Goal: Book appointment/travel/reservation

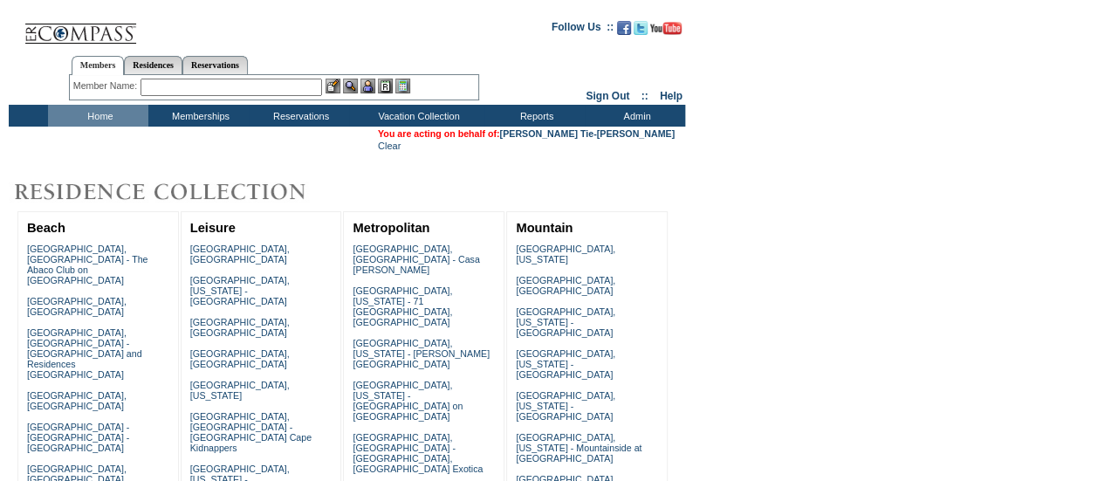
scroll to position [297, 0]
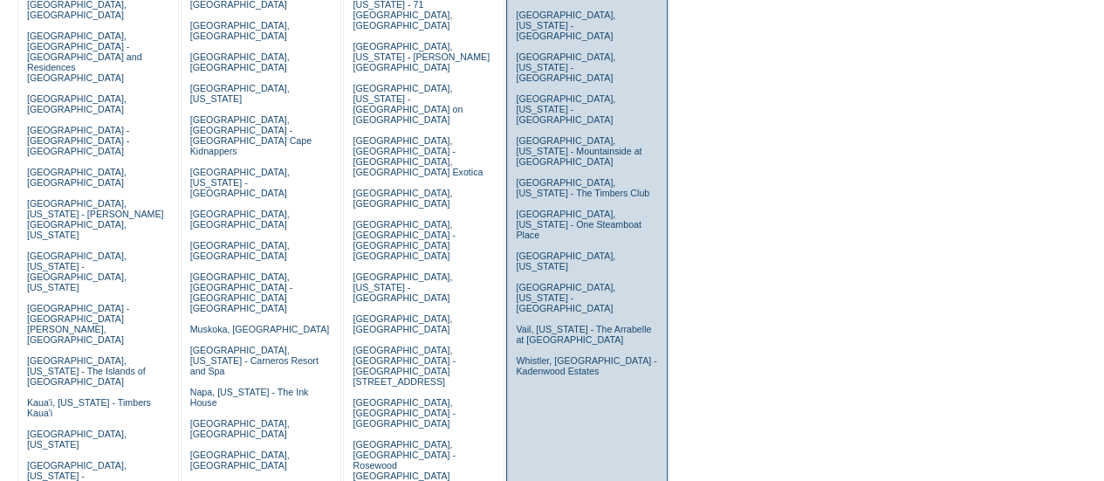
click at [546, 259] on td "[GEOGRAPHIC_DATA], [US_STATE] [GEOGRAPHIC_DATA], [GEOGRAPHIC_DATA] [GEOGRAPHIC_…" at bounding box center [587, 166] width 151 height 449
click at [546, 324] on link "Vail, [US_STATE] - The Arrabelle at [GEOGRAPHIC_DATA]" at bounding box center [583, 334] width 135 height 21
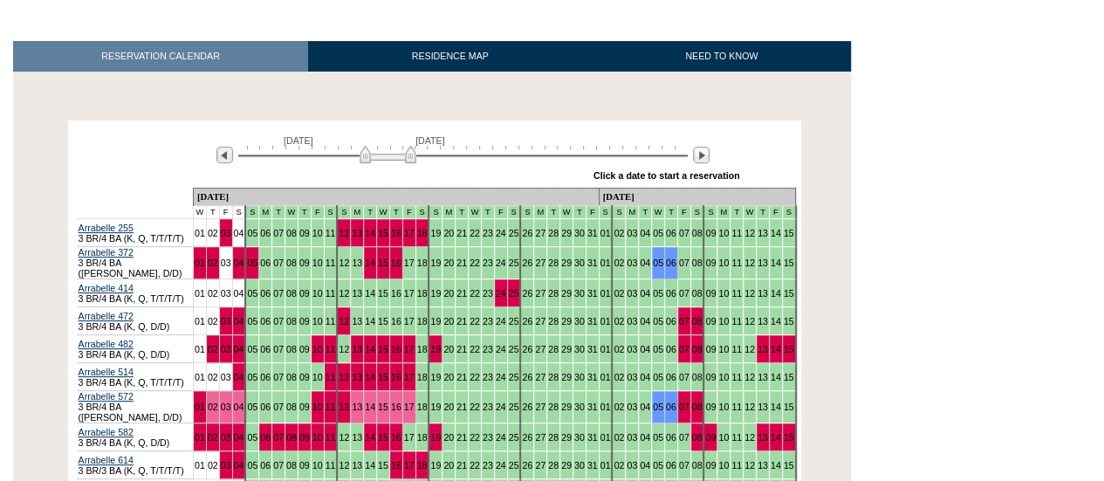
scroll to position [309, 0]
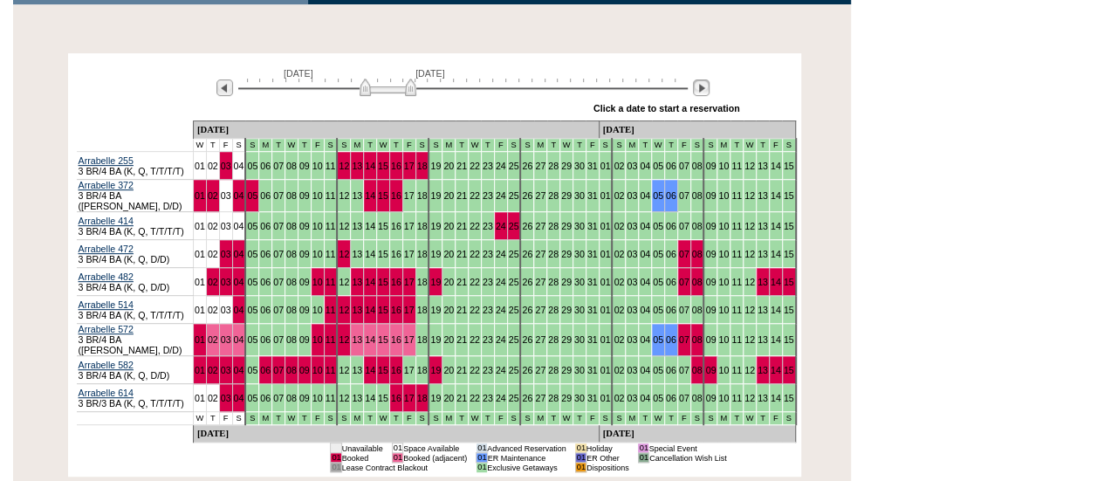
click at [701, 97] on div "October 1, 2025 November 15, 2025 » Apply these dates to all the calendars on t…" at bounding box center [434, 89] width 725 height 63
click at [704, 92] on img at bounding box center [701, 87] width 17 height 17
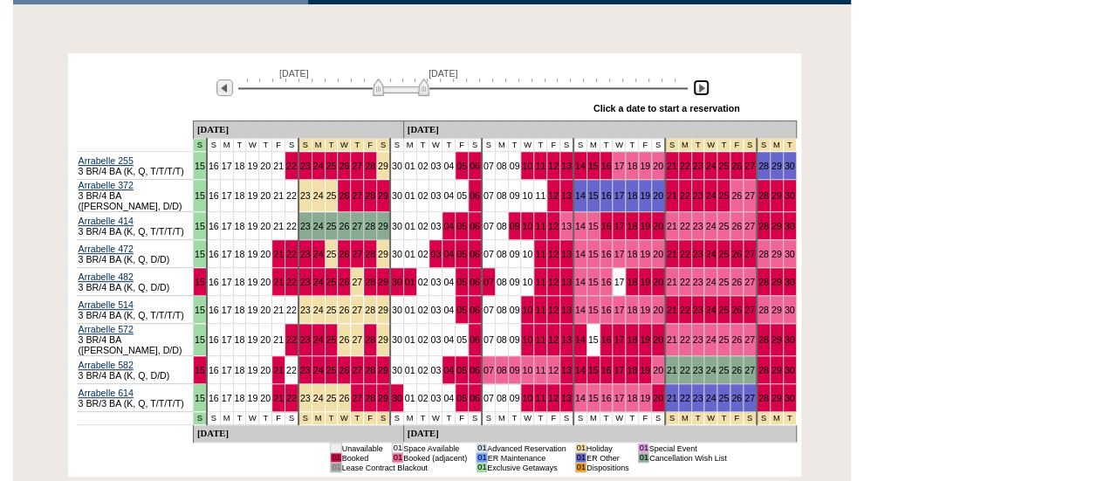
click at [402, 88] on img at bounding box center [401, 87] width 57 height 17
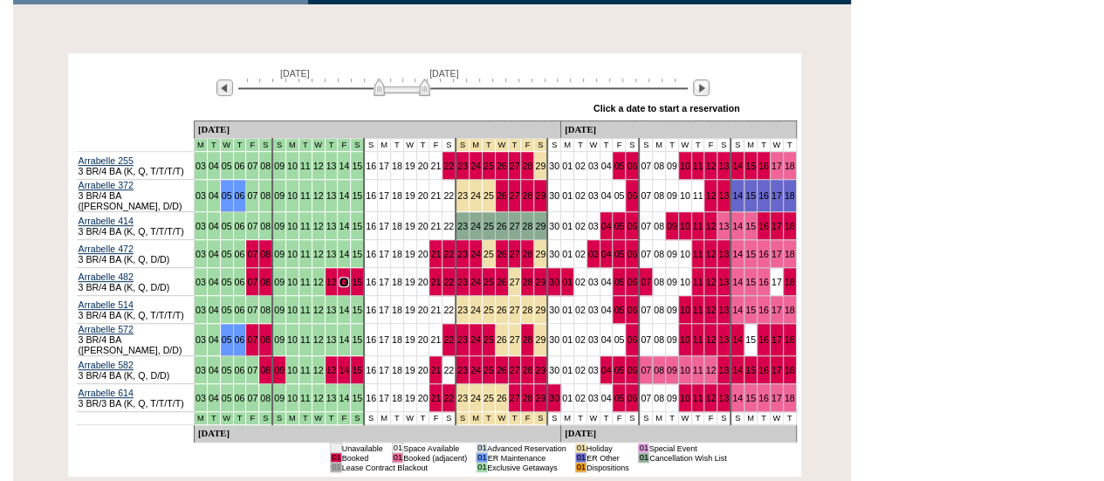
click at [393, 92] on img at bounding box center [402, 87] width 57 height 17
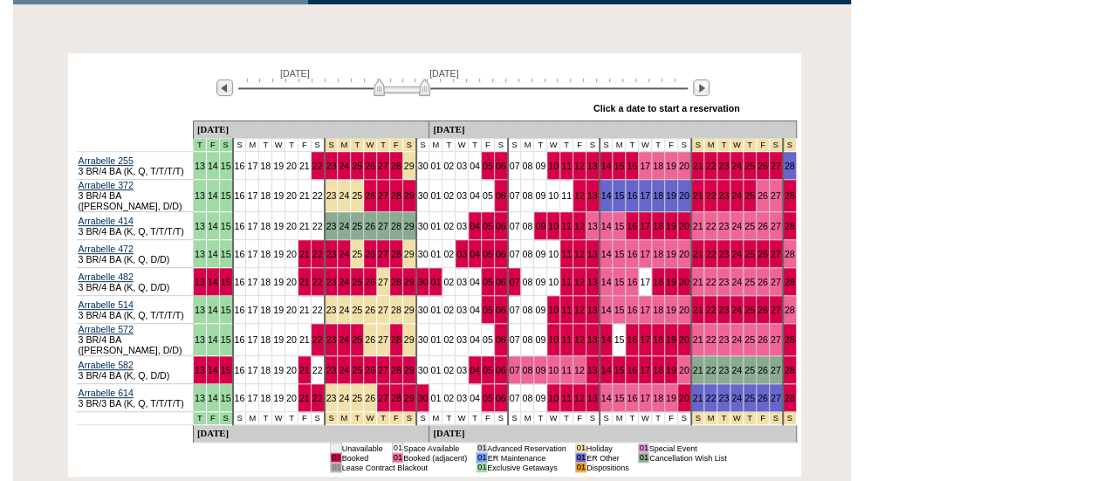
click at [934, 229] on html "Follow Us ::" at bounding box center [552, 154] width 1104 height 926
click at [929, 275] on html "Follow Us ::" at bounding box center [552, 154] width 1104 height 926
click at [402, 86] on img at bounding box center [397, 87] width 57 height 17
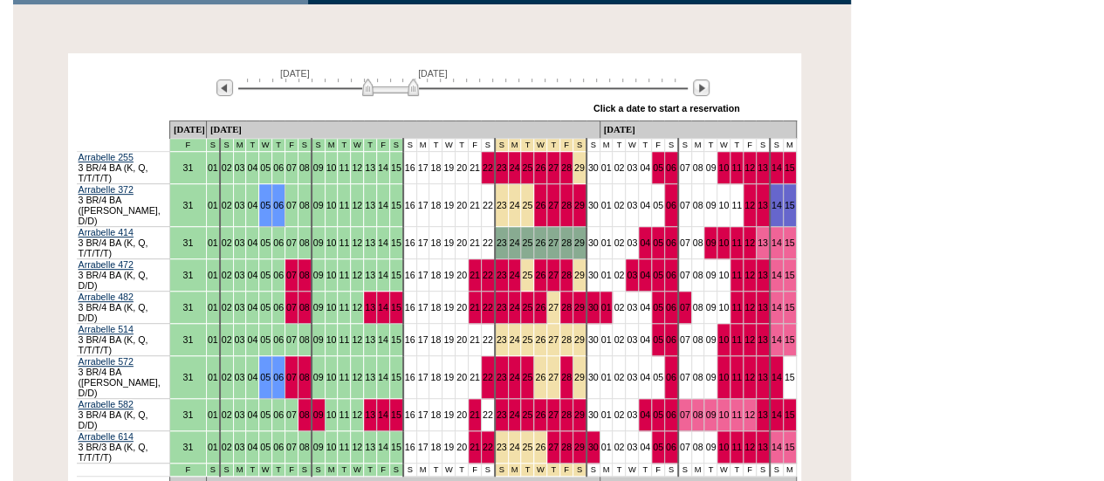
click at [393, 86] on img at bounding box center [390, 87] width 57 height 17
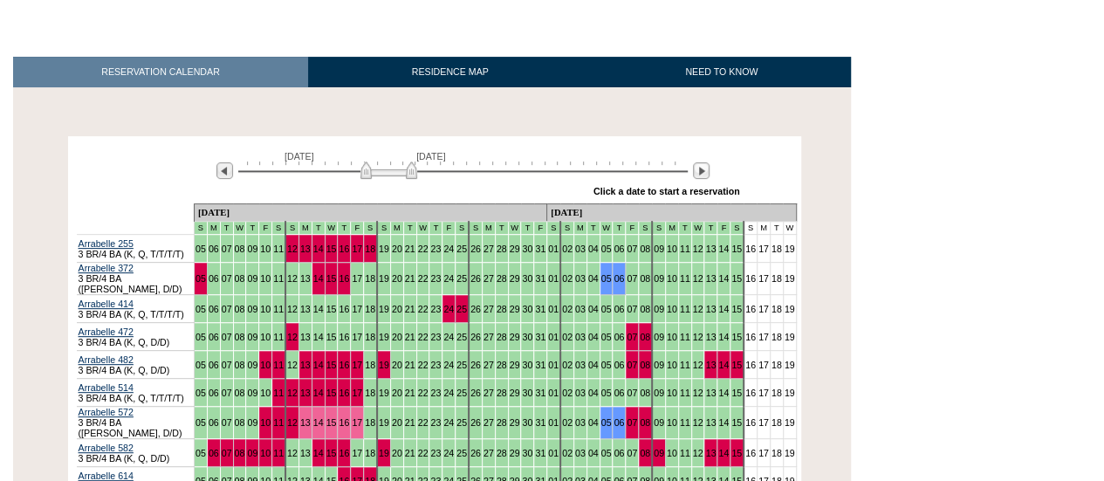
scroll to position [134, 0]
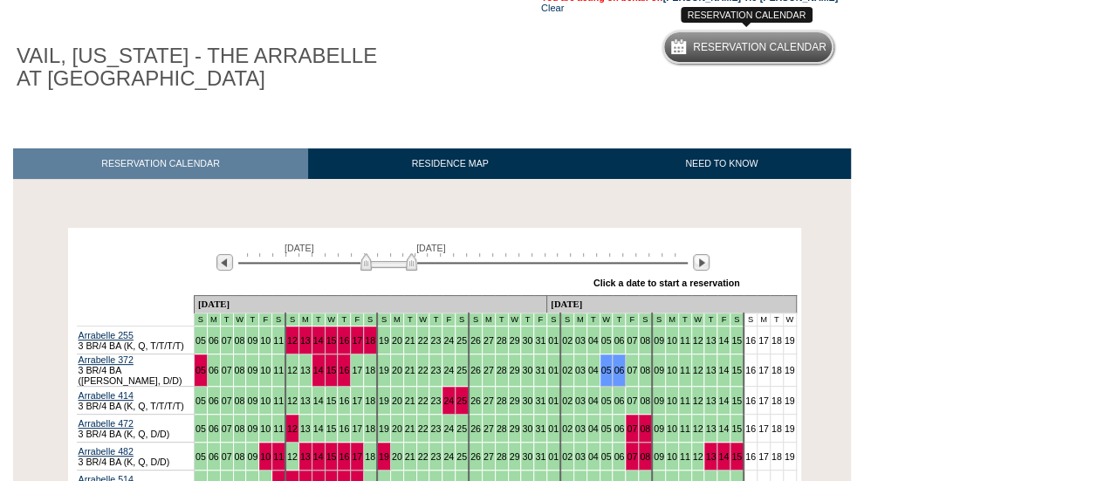
click at [755, 50] on h5 "Reservation Calendar" at bounding box center [760, 47] width 134 height 11
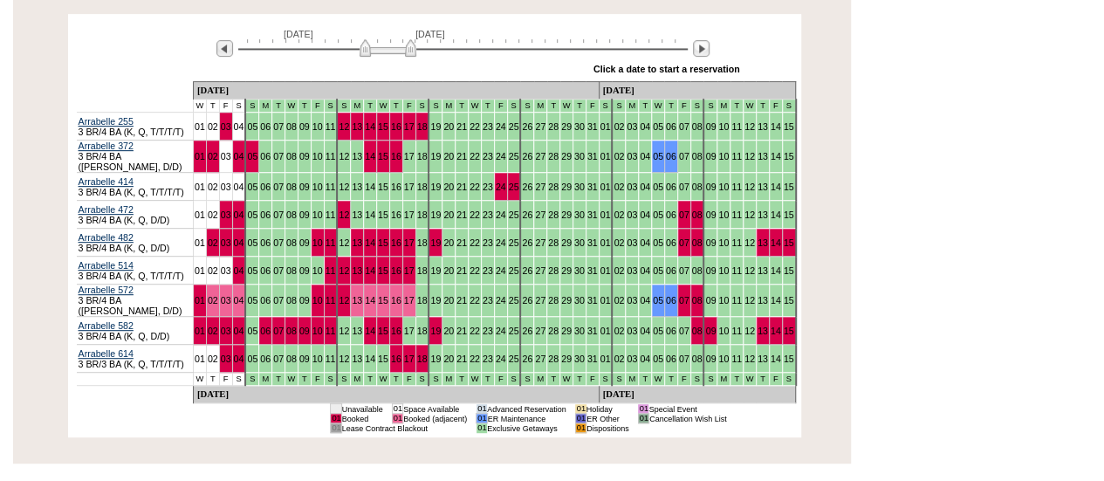
scroll to position [349, 0]
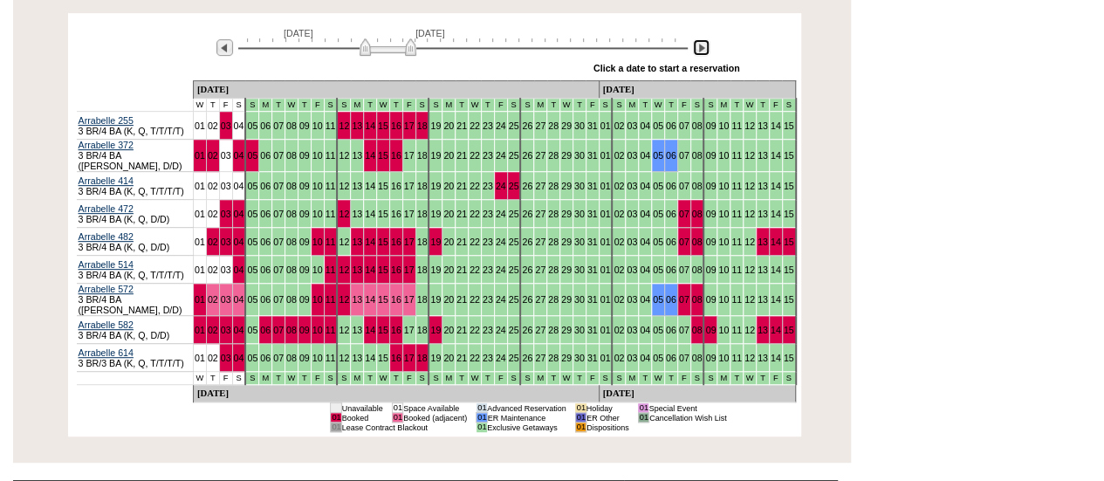
click at [705, 51] on img at bounding box center [701, 47] width 17 height 17
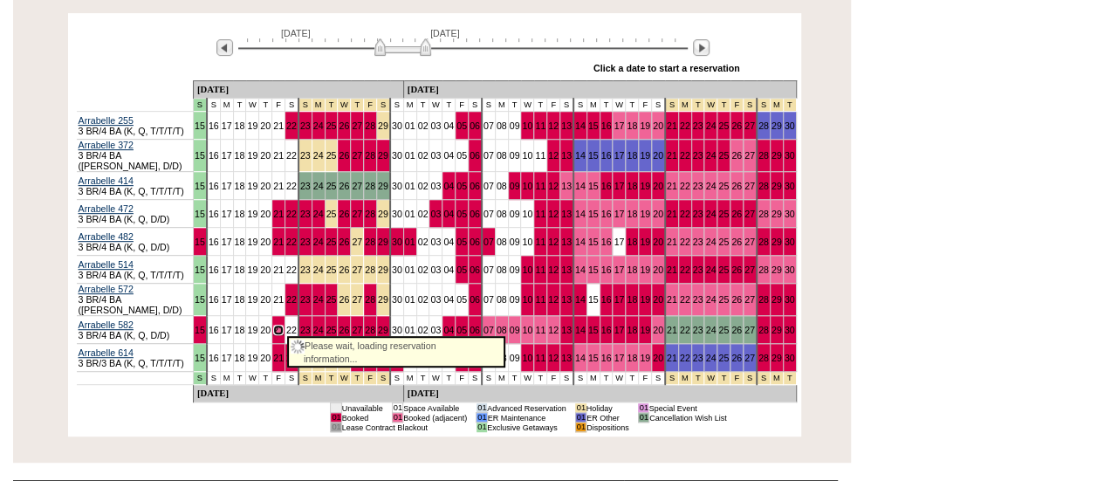
click at [276, 325] on link "21" at bounding box center [278, 330] width 10 height 10
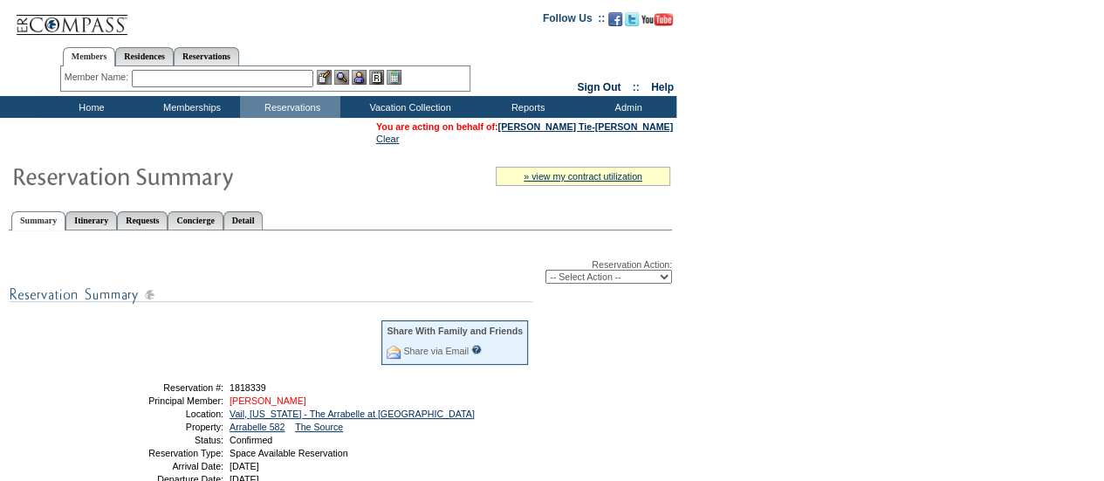
click at [278, 405] on link "[PERSON_NAME]" at bounding box center [268, 400] width 77 height 10
